Goal: Task Accomplishment & Management: Manage account settings

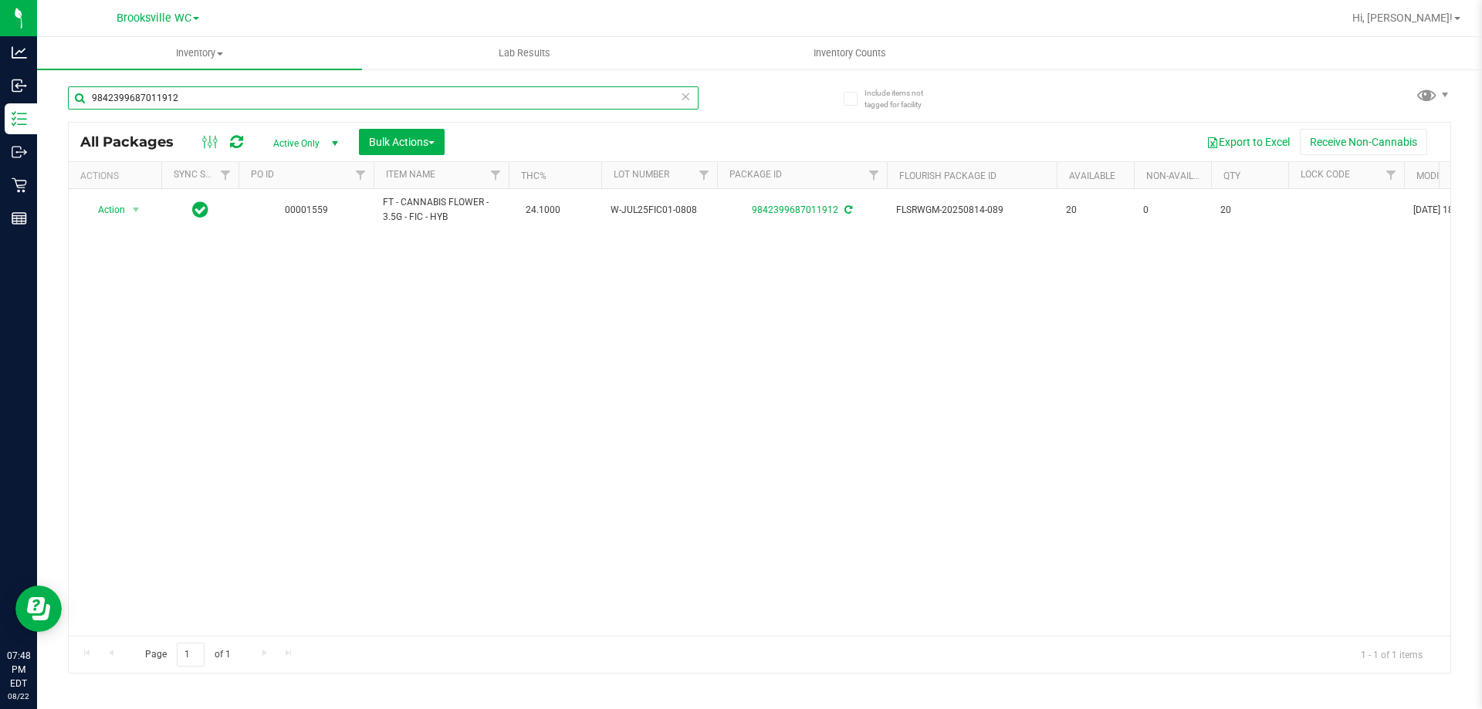
drag, startPoint x: 198, startPoint y: 93, endPoint x: 0, endPoint y: -93, distance: 271.9
click at [0, 0] on html "Analytics Inbound Inventory Outbound Retail Reports 07:48 PM EDT 08/22/2025 08/…" at bounding box center [741, 354] width 1482 height 709
type input "1038350402808297"
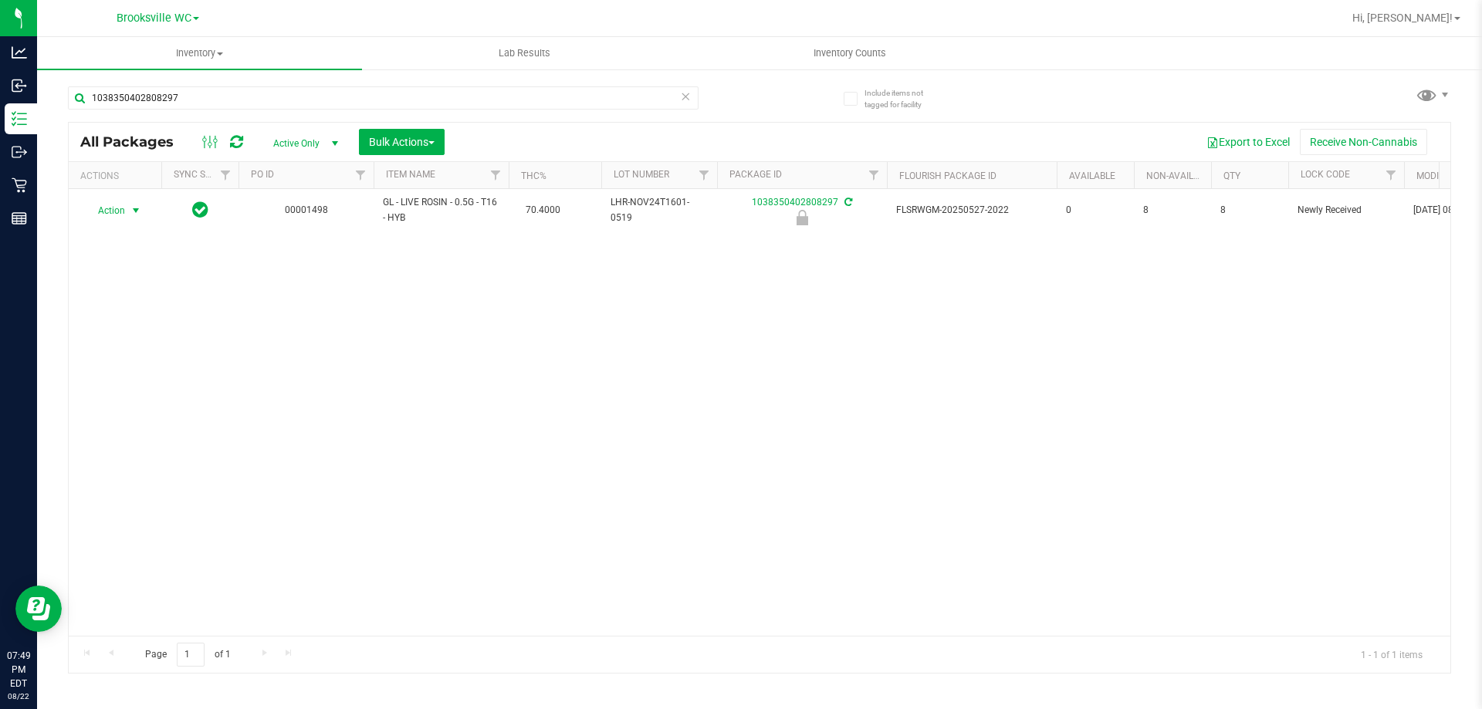
click at [113, 212] on span "Action" at bounding box center [105, 211] width 42 height 22
click at [139, 382] on li "Unlock package" at bounding box center [134, 393] width 99 height 23
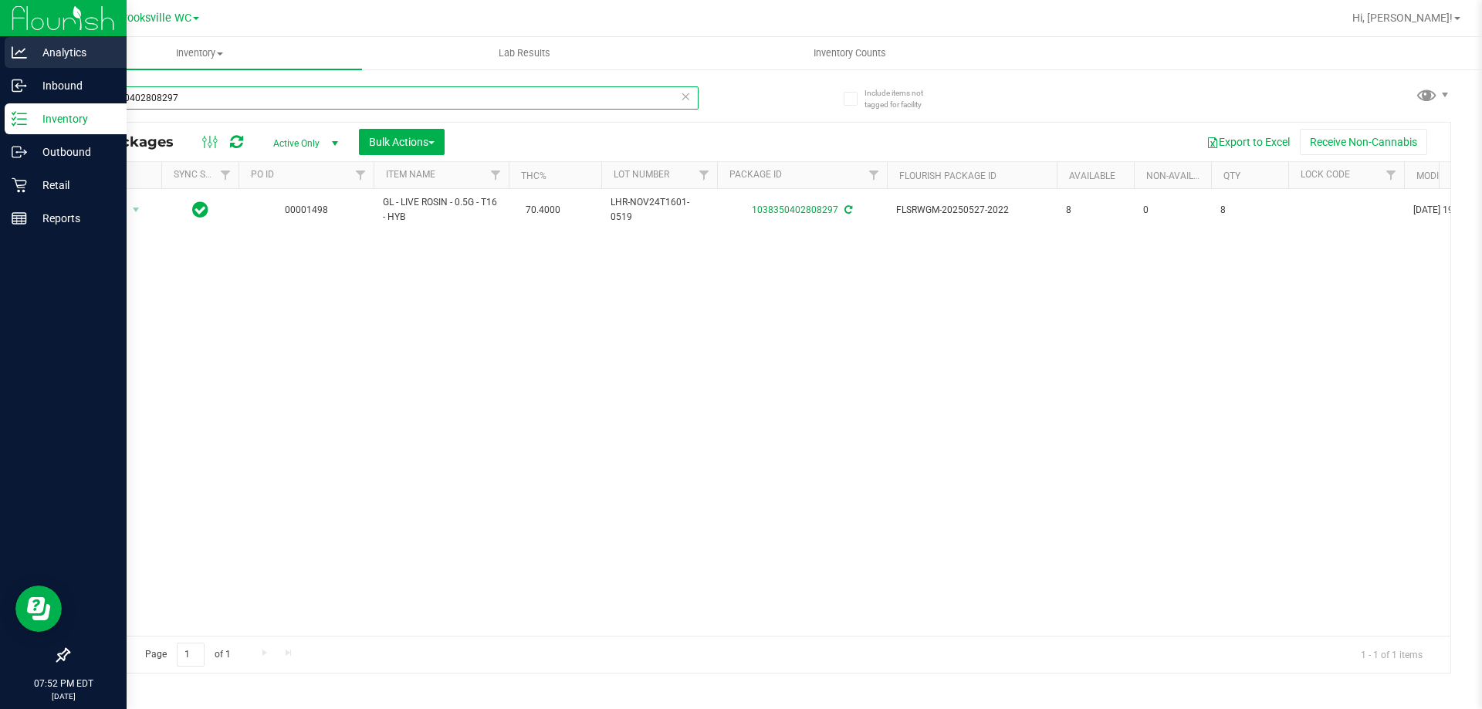
drag, startPoint x: 188, startPoint y: 89, endPoint x: 0, endPoint y: 41, distance: 194.3
click at [0, 41] on div "Analytics Inbound Inventory Outbound Retail Reports 07:52 PM EDT [DATE] 08/22 B…" at bounding box center [741, 354] width 1482 height 709
type input "1346500902128566"
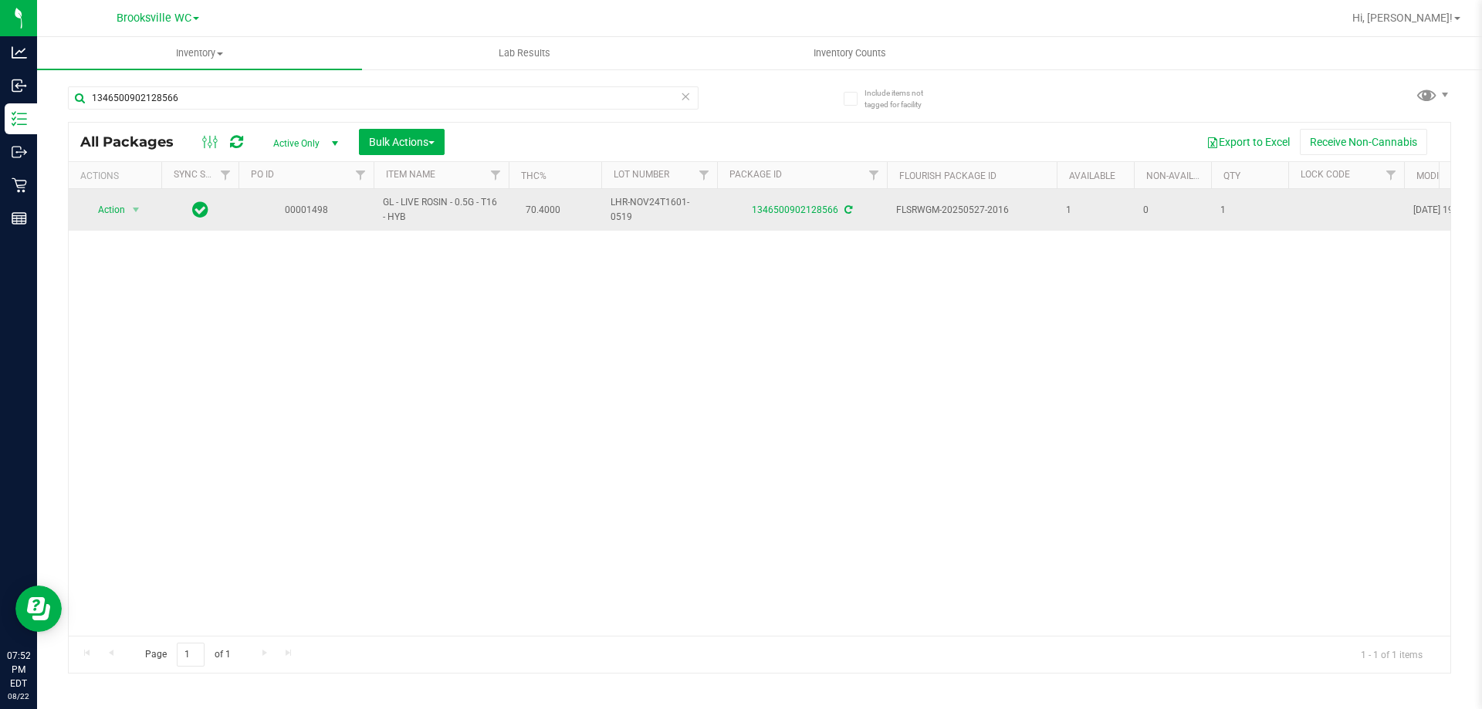
click at [117, 210] on span "Action" at bounding box center [105, 210] width 42 height 22
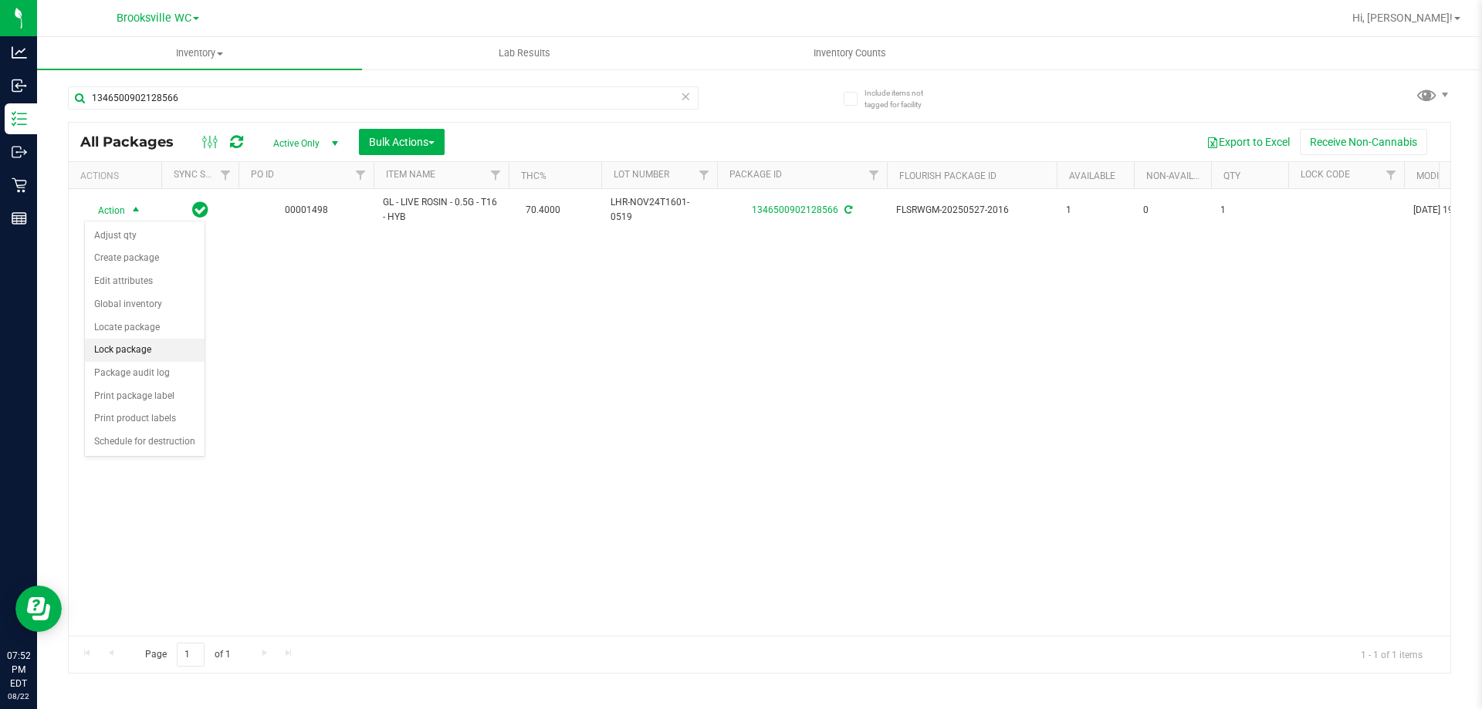
click at [128, 349] on li "Lock package" at bounding box center [145, 350] width 120 height 23
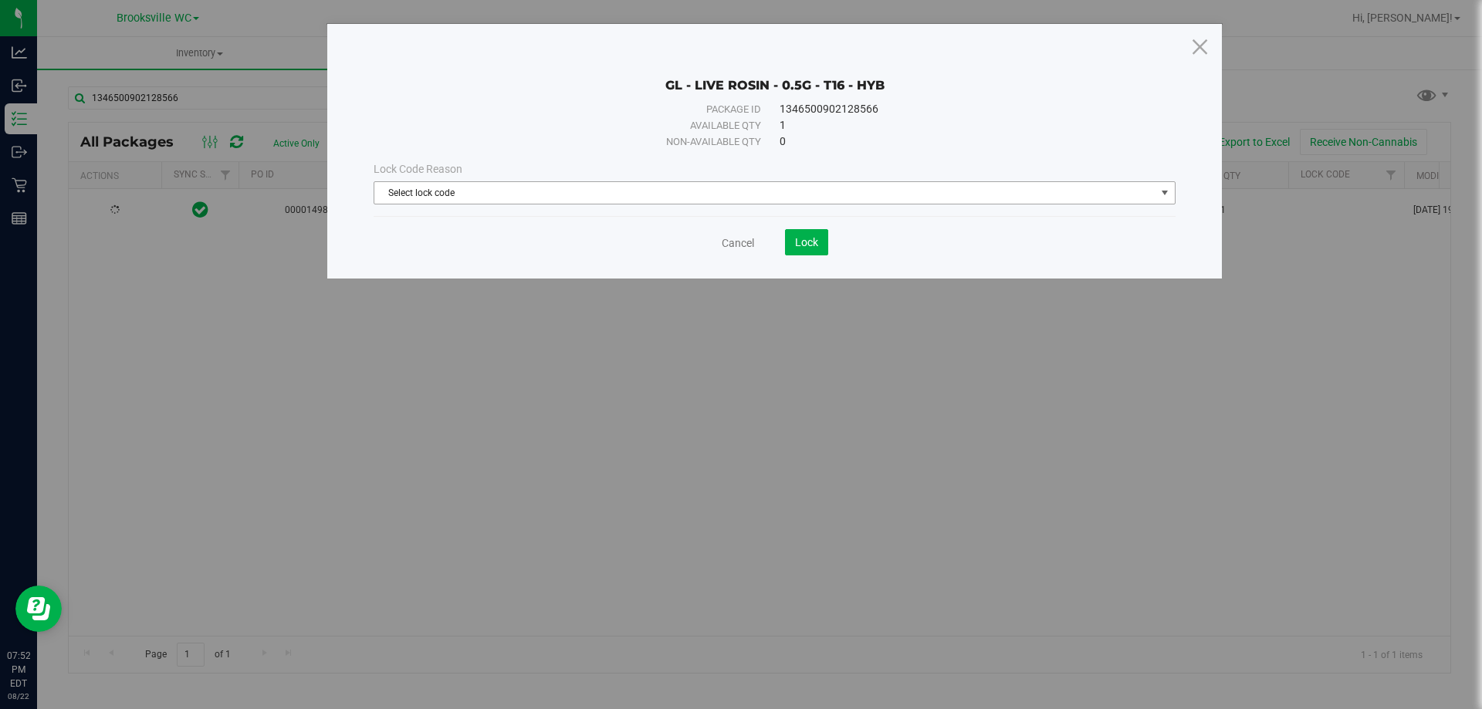
click at [878, 195] on span "Select lock code" at bounding box center [764, 193] width 781 height 22
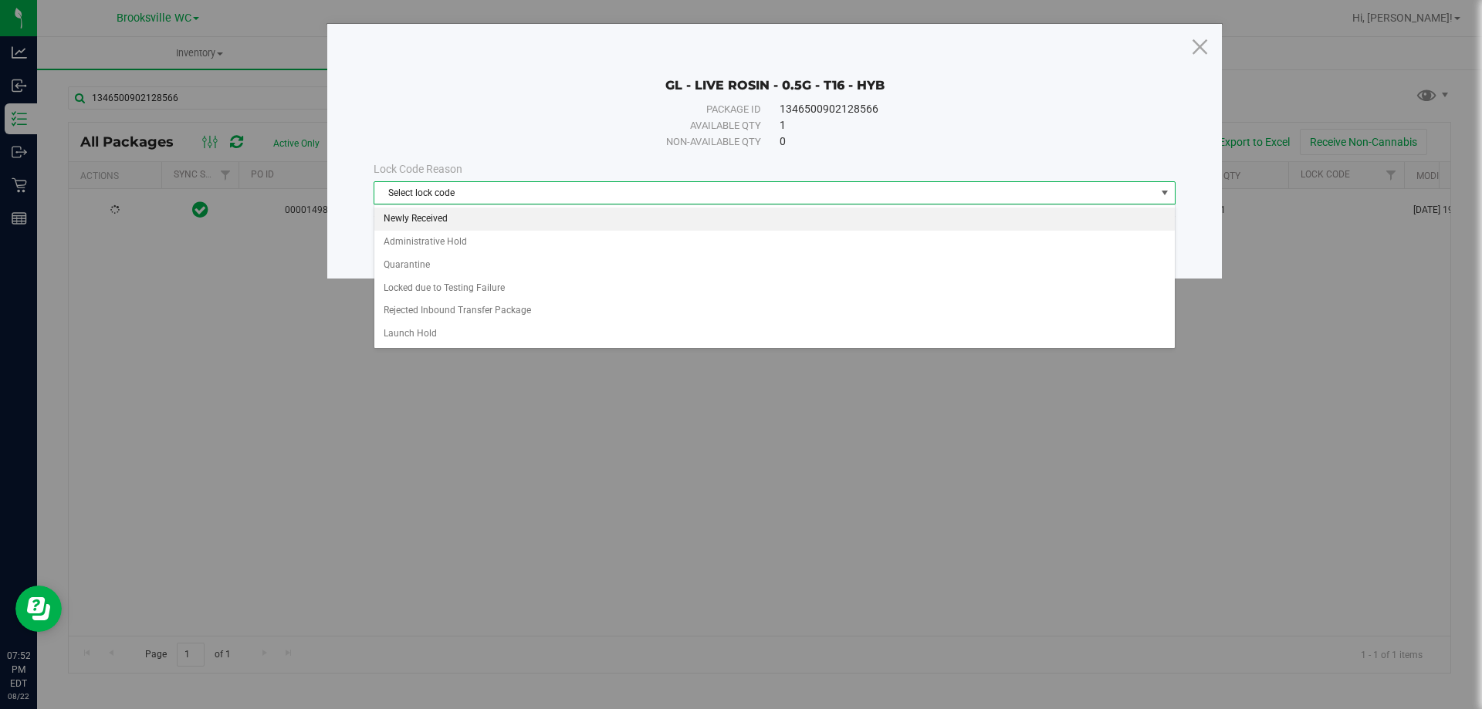
click at [624, 218] on li "Newly Received" at bounding box center [774, 219] width 800 height 23
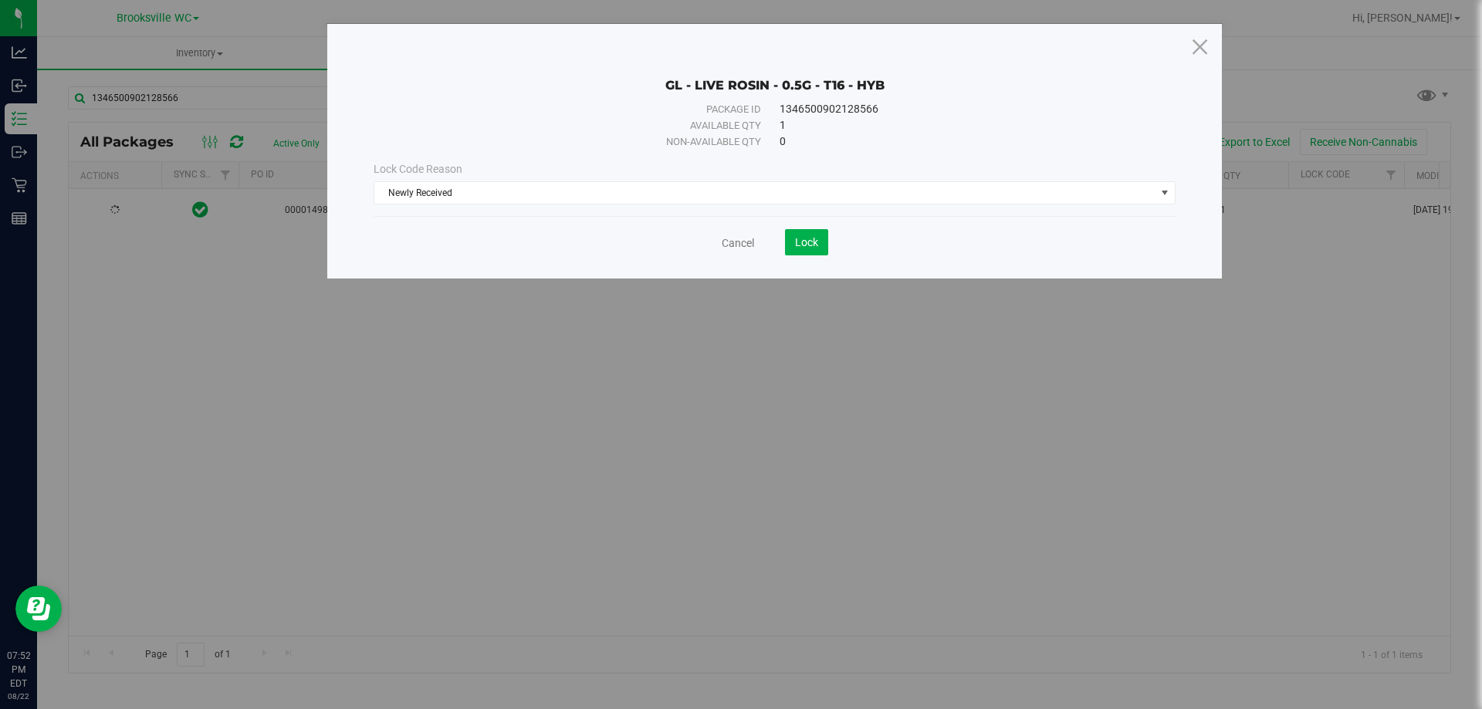
click at [636, 206] on div "Lock Code Reason Newly Received Select lock code Newly Received Administrative …" at bounding box center [774, 183] width 825 height 66
click at [645, 185] on span "Newly Received" at bounding box center [764, 193] width 781 height 22
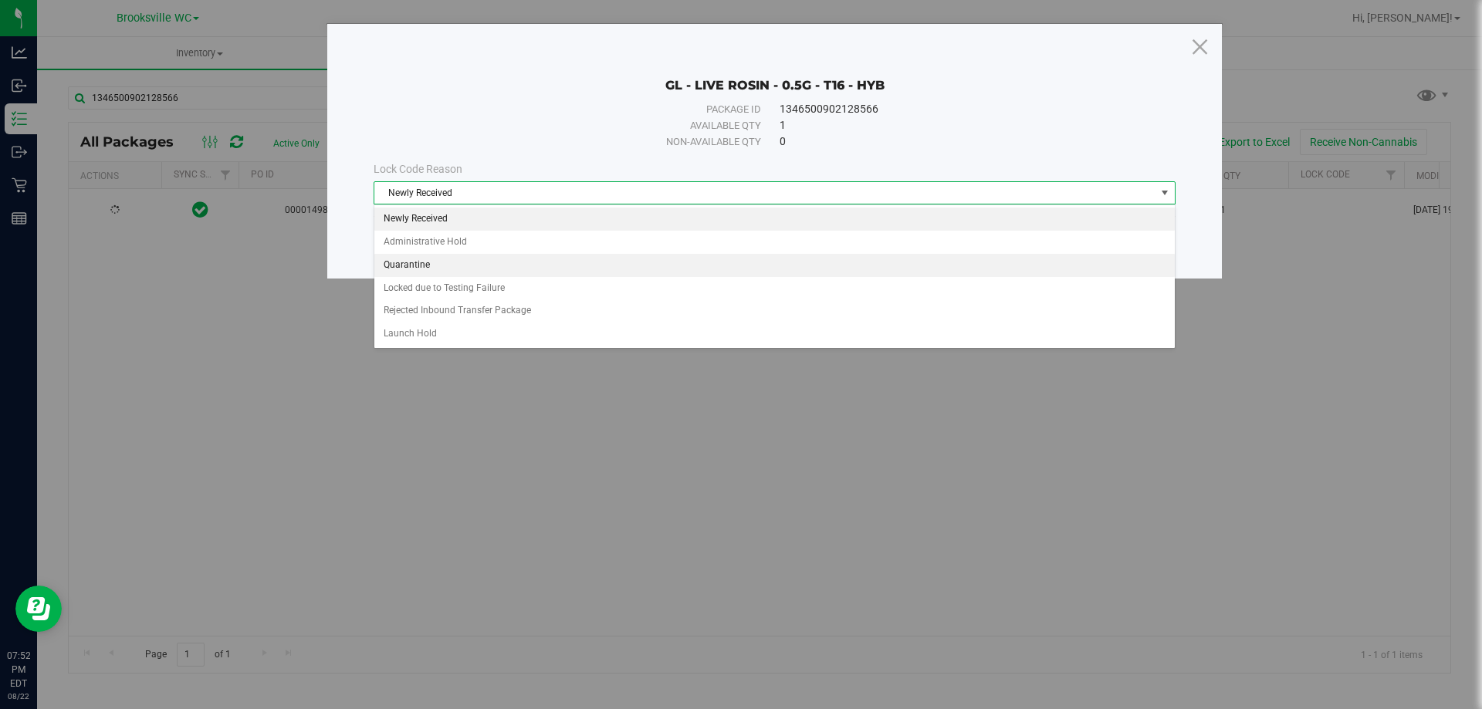
click at [584, 272] on li "Quarantine" at bounding box center [774, 265] width 800 height 23
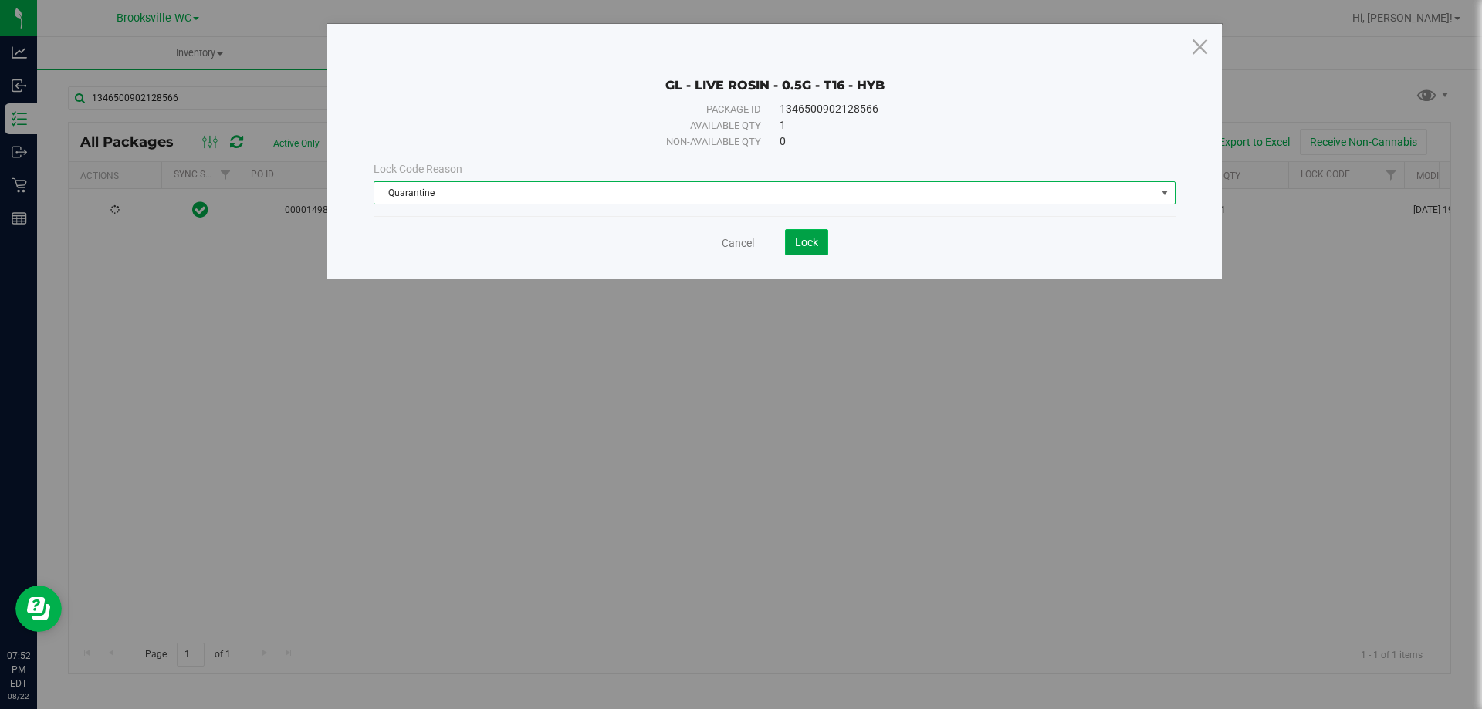
click at [816, 236] on span "Lock" at bounding box center [806, 242] width 23 height 12
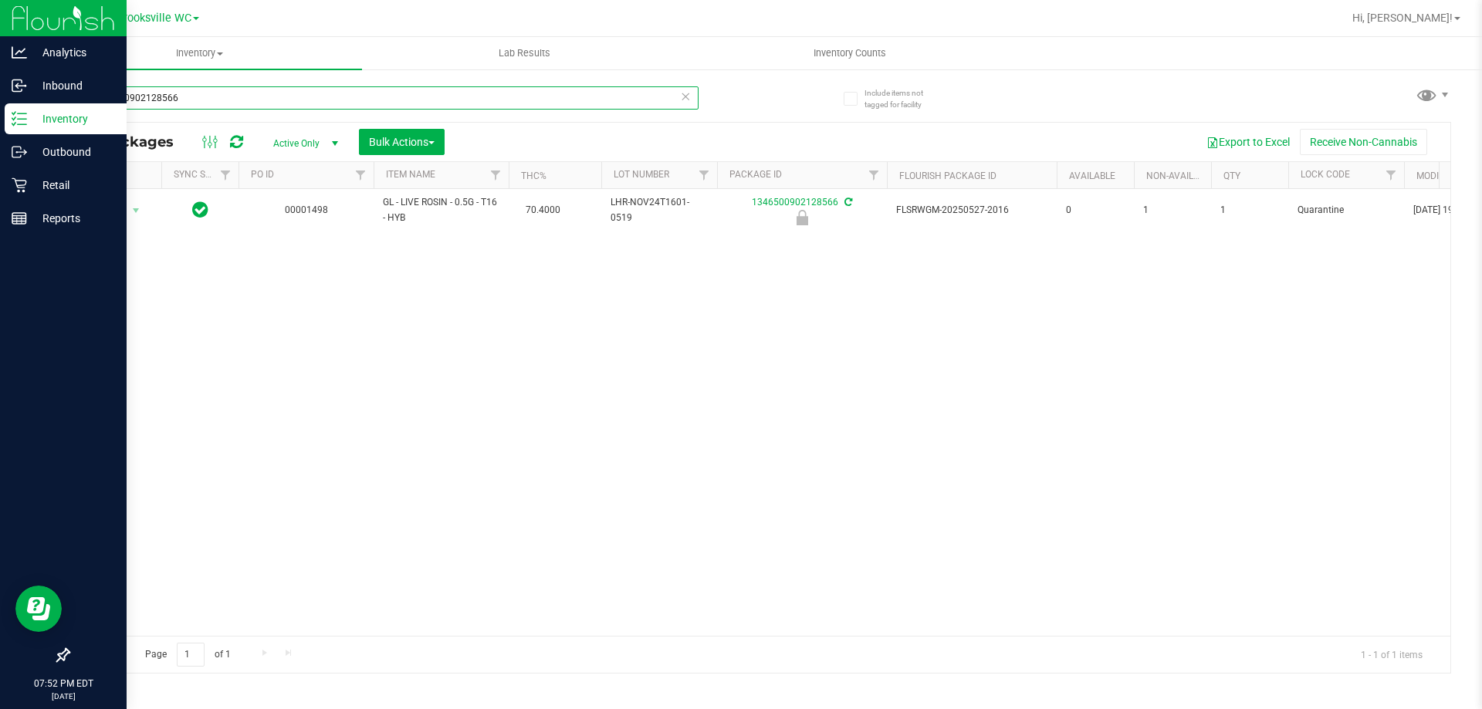
drag, startPoint x: 225, startPoint y: 107, endPoint x: 0, endPoint y: 49, distance: 232.7
click at [0, 85] on div "Analytics Inbound Inventory Outbound Retail Reports 07:52 PM EDT [DATE] 08/22 B…" at bounding box center [741, 354] width 1482 height 709
type input "pzt"
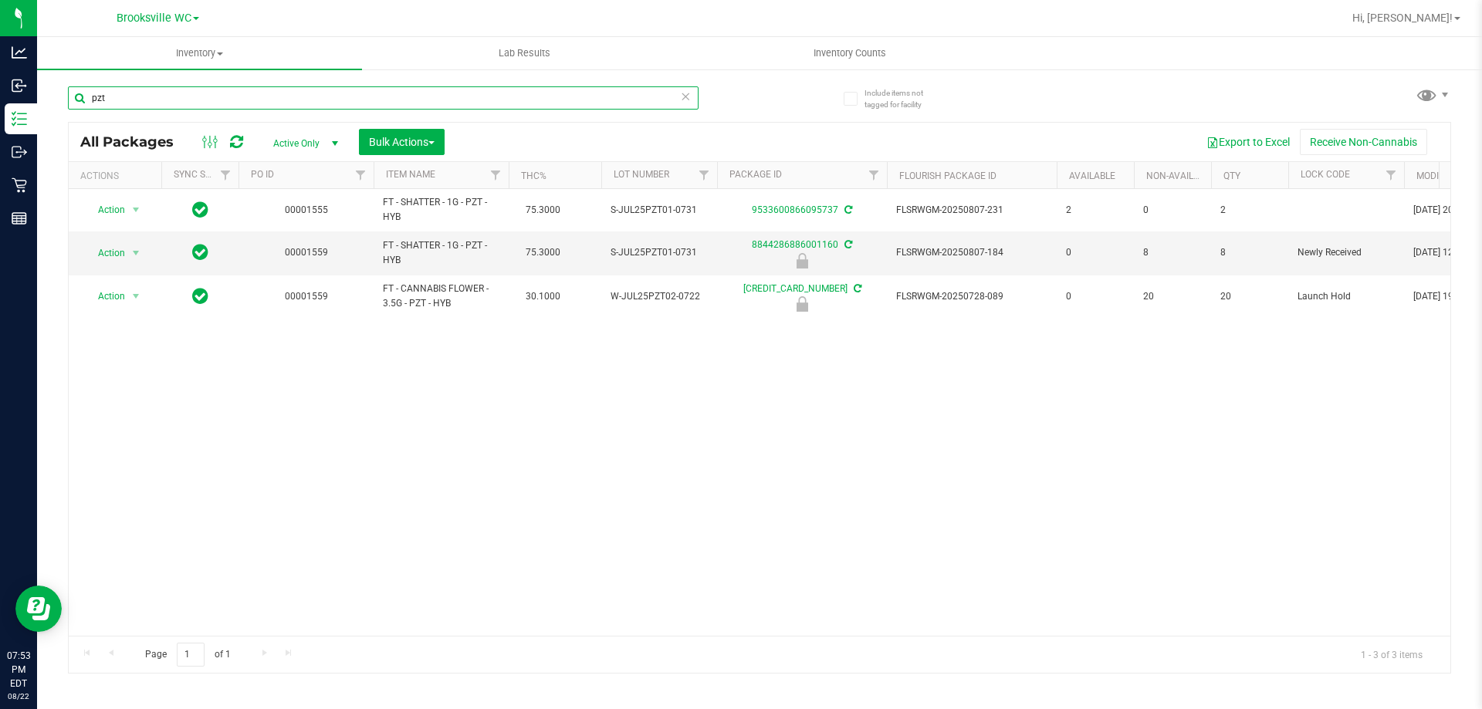
drag, startPoint x: 219, startPoint y: 96, endPoint x: 0, endPoint y: -11, distance: 244.1
click at [0, 0] on html "Analytics Inbound Inventory Outbound Retail Reports 07:53 PM EDT [DATE] 08/22 B…" at bounding box center [741, 354] width 1482 height 709
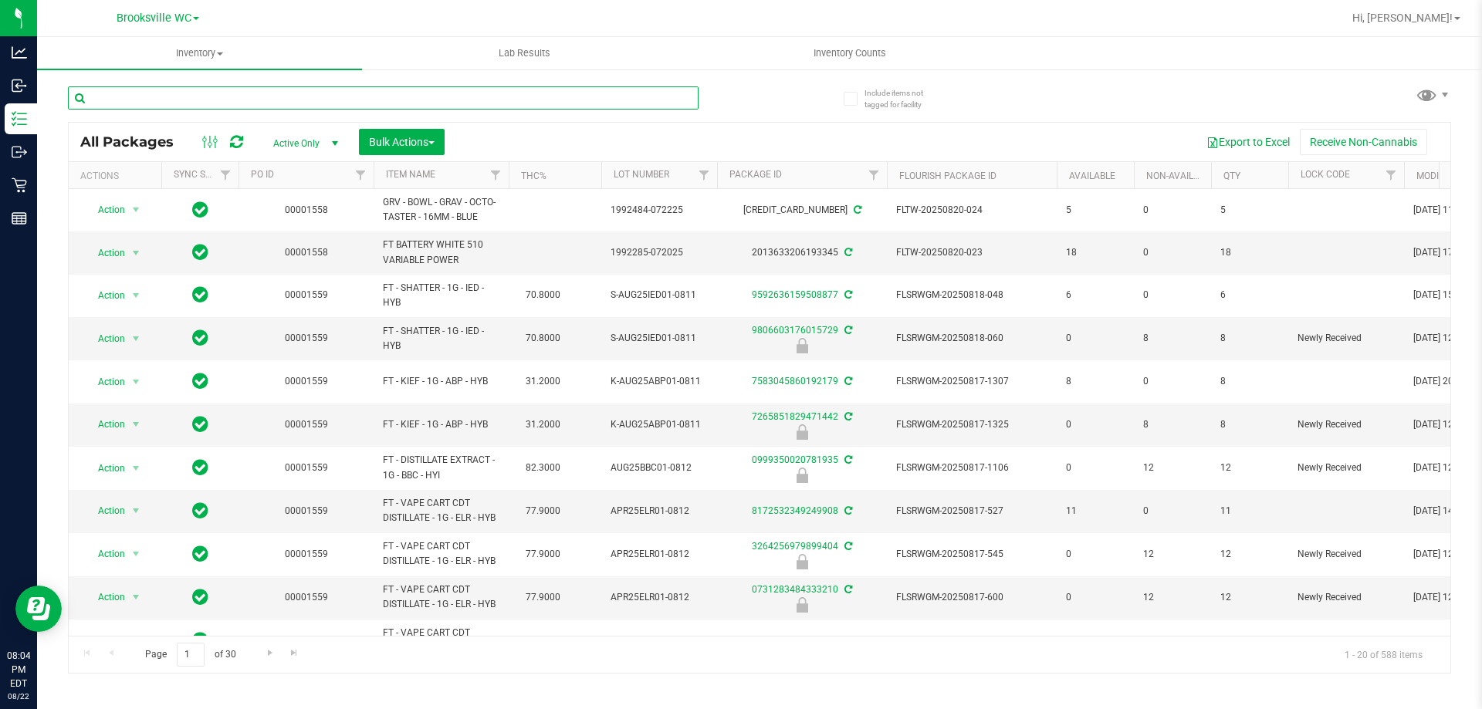
click at [164, 103] on input "text" at bounding box center [383, 97] width 631 height 23
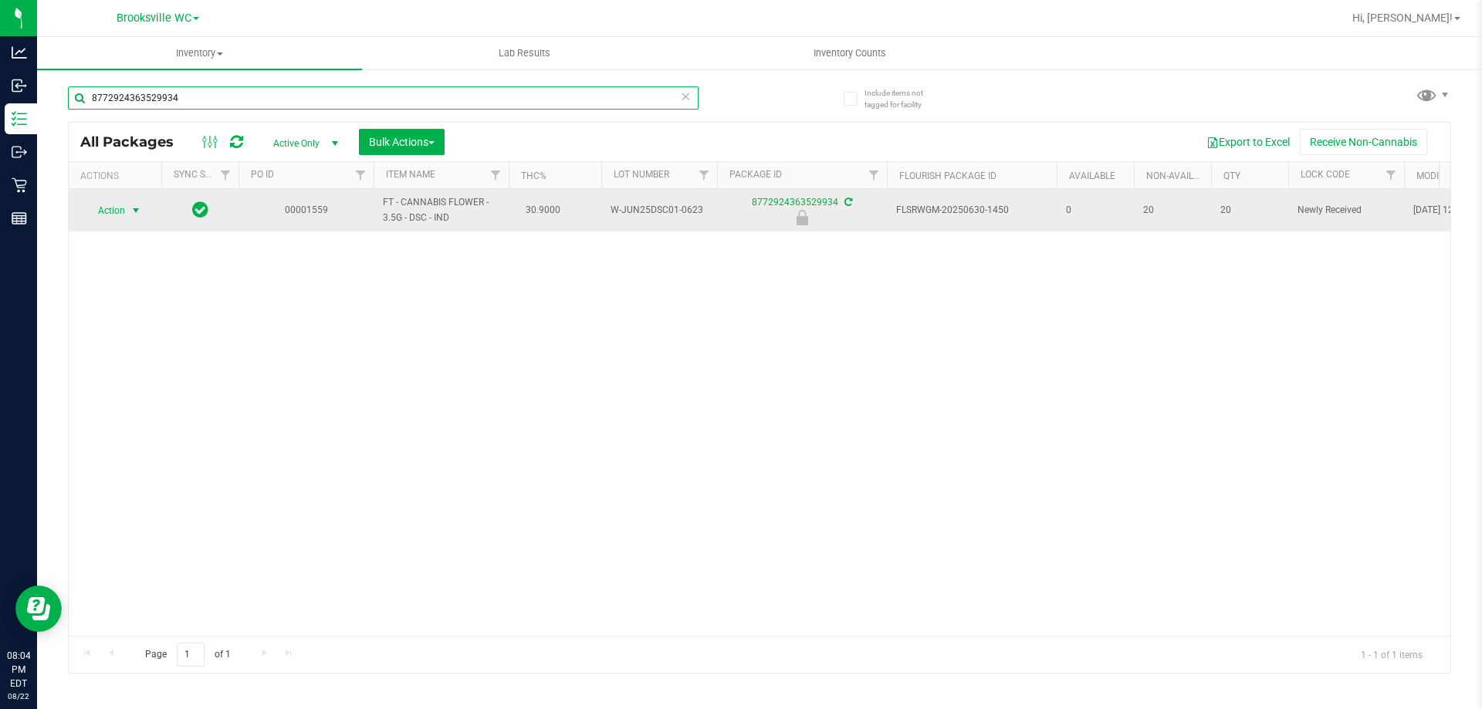
type input "8772924363529934"
click at [113, 214] on span "Action" at bounding box center [105, 211] width 42 height 22
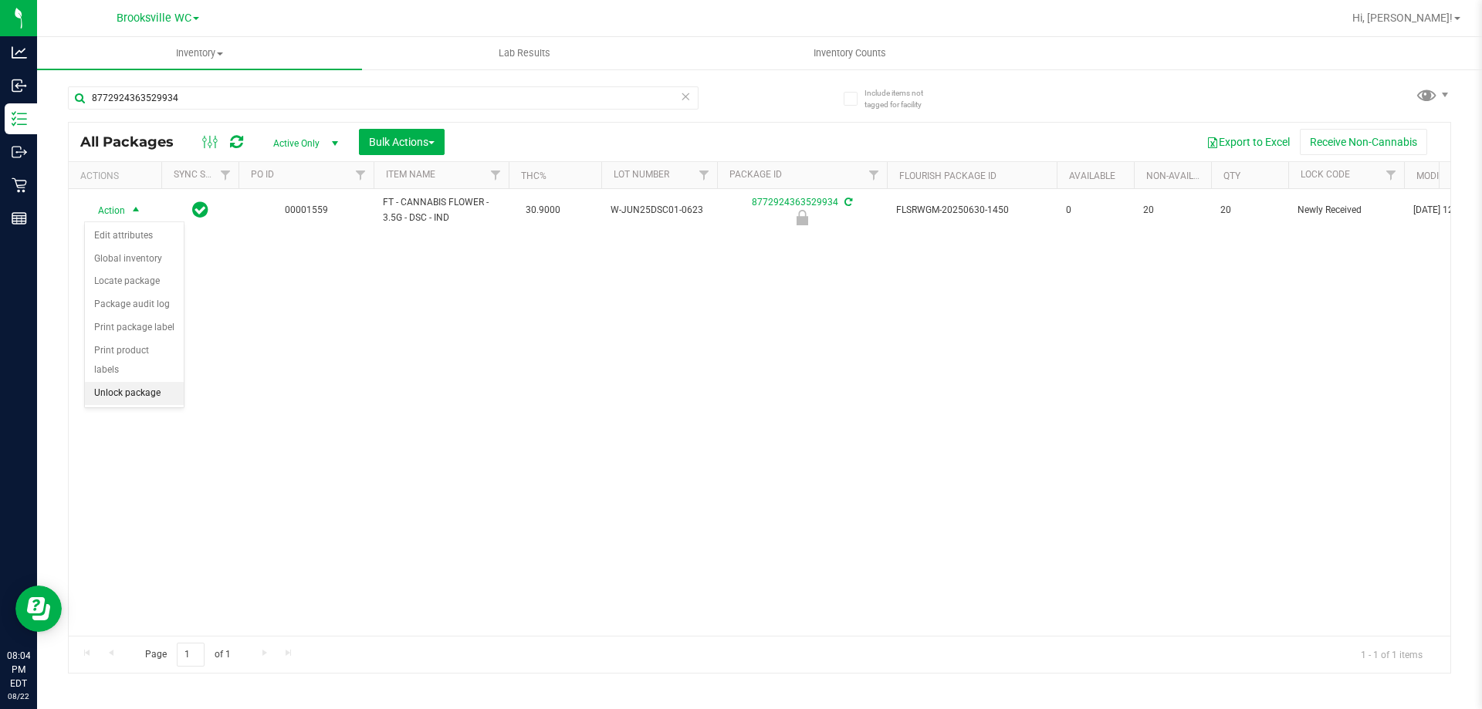
click at [127, 382] on li "Unlock package" at bounding box center [134, 393] width 99 height 23
click at [1422, 20] on span "Hi, [PERSON_NAME]!" at bounding box center [1402, 18] width 100 height 12
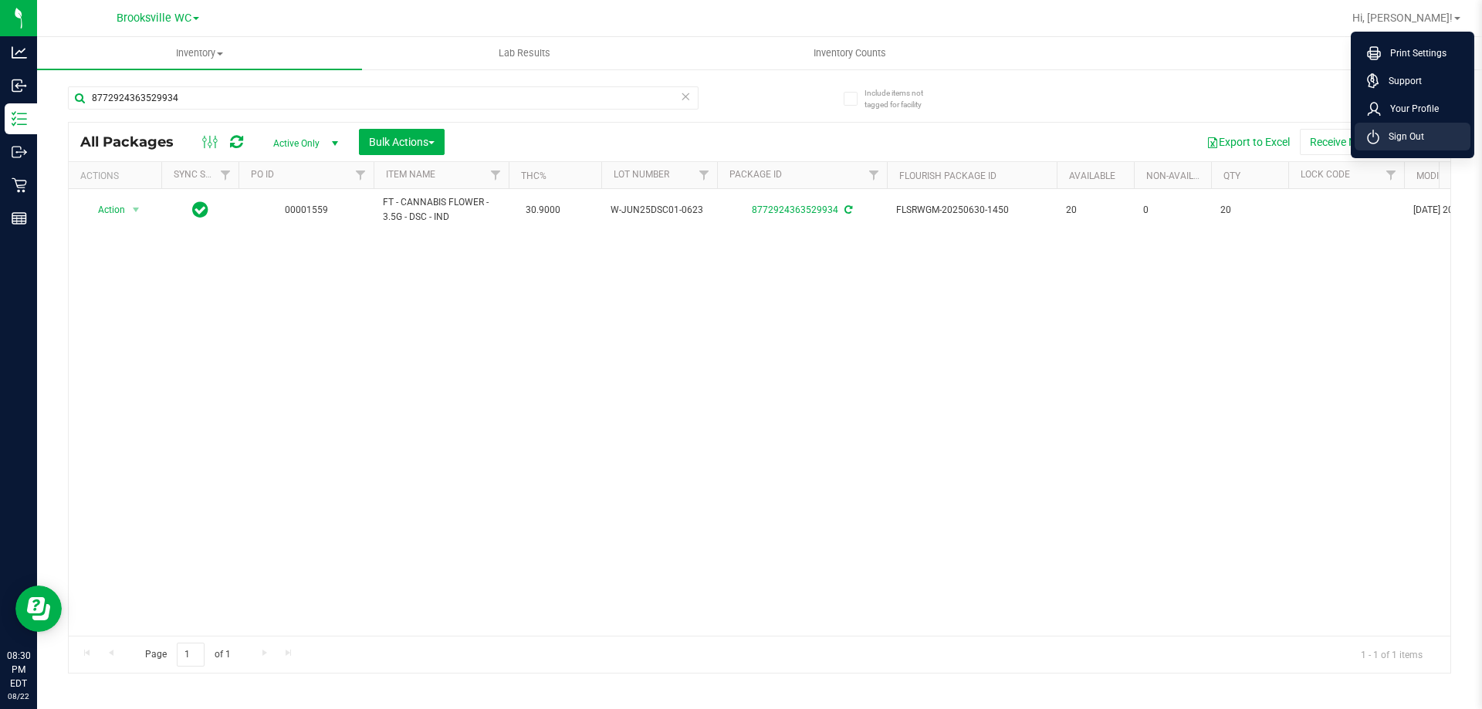
click at [1415, 130] on span "Sign Out" at bounding box center [1401, 136] width 45 height 15
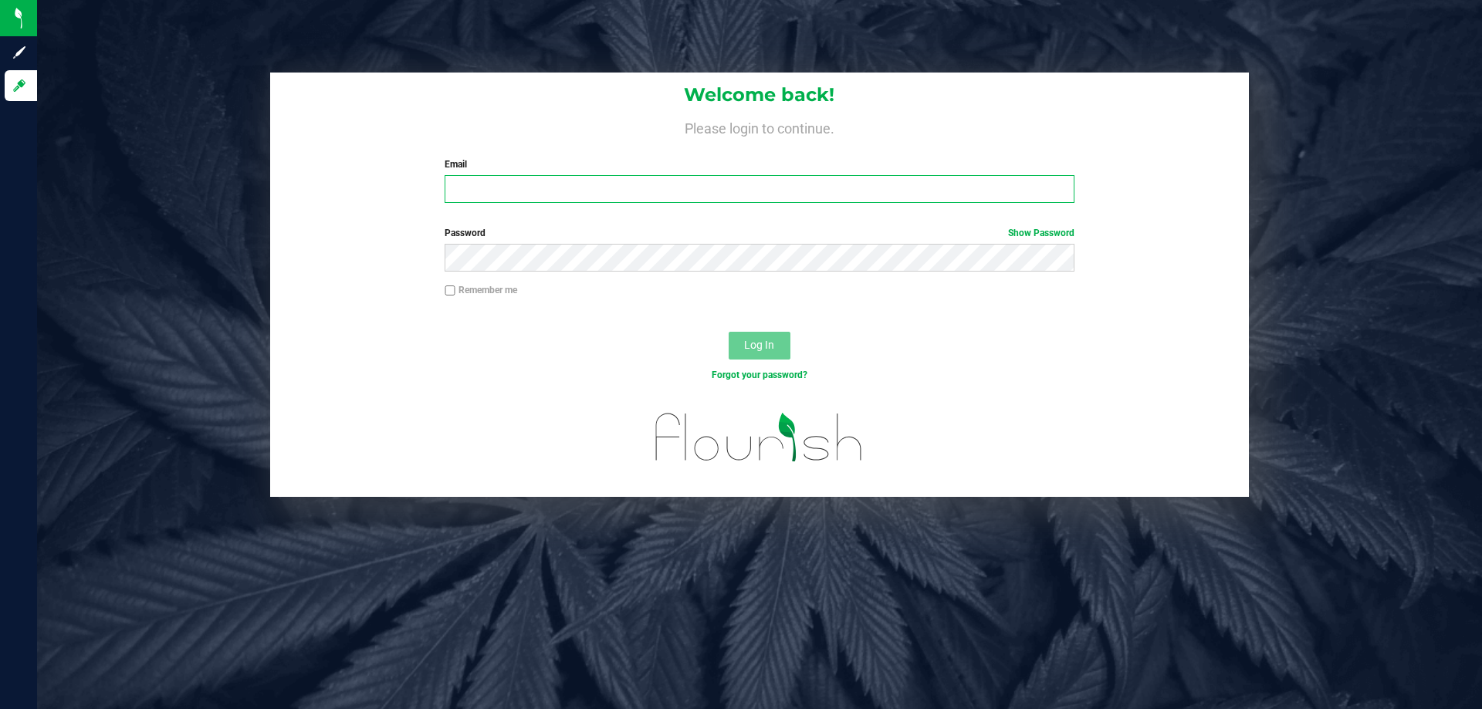
click at [487, 203] on input "Email" at bounding box center [759, 189] width 629 height 28
type input "[EMAIL_ADDRESS][DOMAIN_NAME]"
click at [729, 332] on button "Log In" at bounding box center [760, 346] width 62 height 28
